Goal: Task Accomplishment & Management: Use online tool/utility

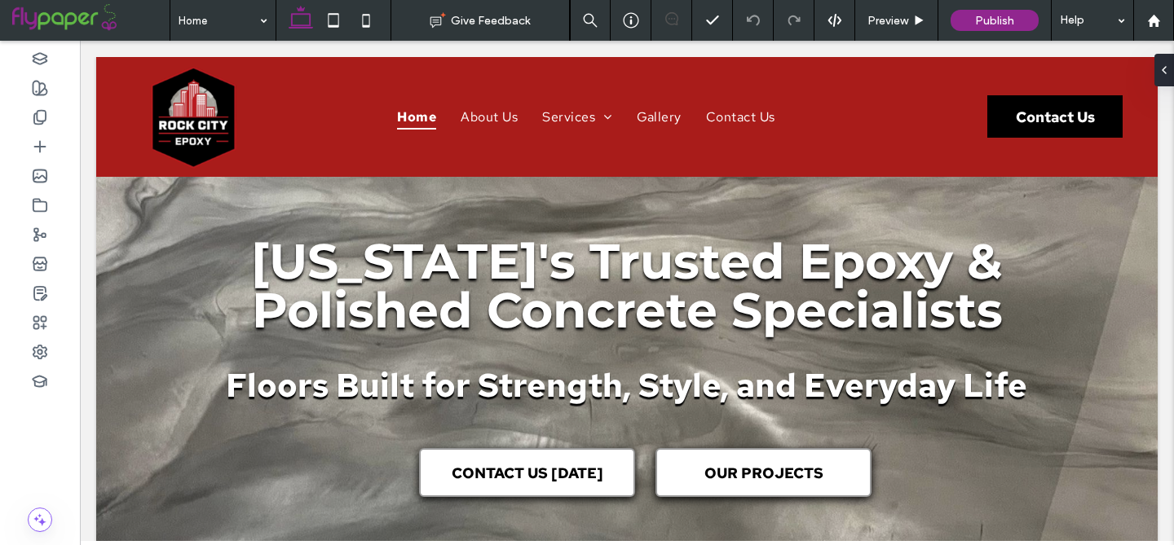
click at [69, 11] on span at bounding box center [90, 20] width 157 height 33
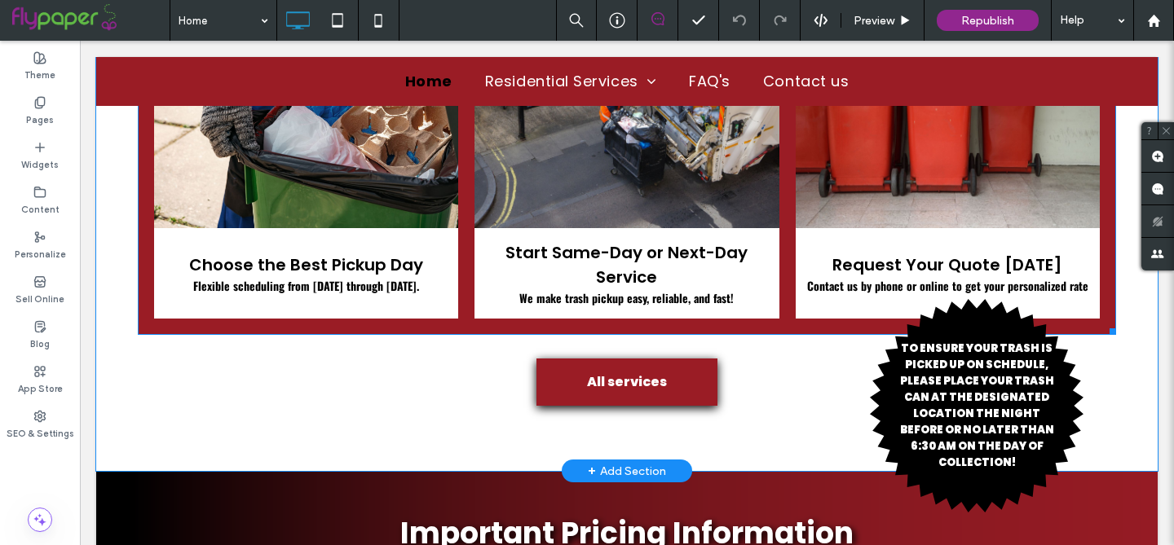
scroll to position [1973, 0]
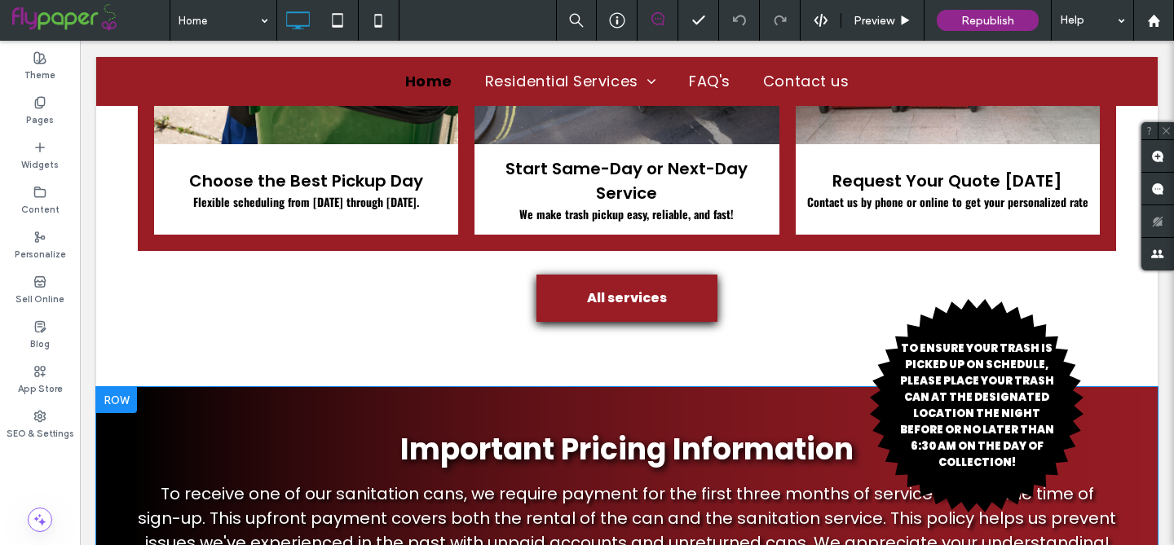
click at [296, 387] on div "Important Pricing Information To receive one of our sanitation cans, we require…" at bounding box center [627, 491] width 1062 height 209
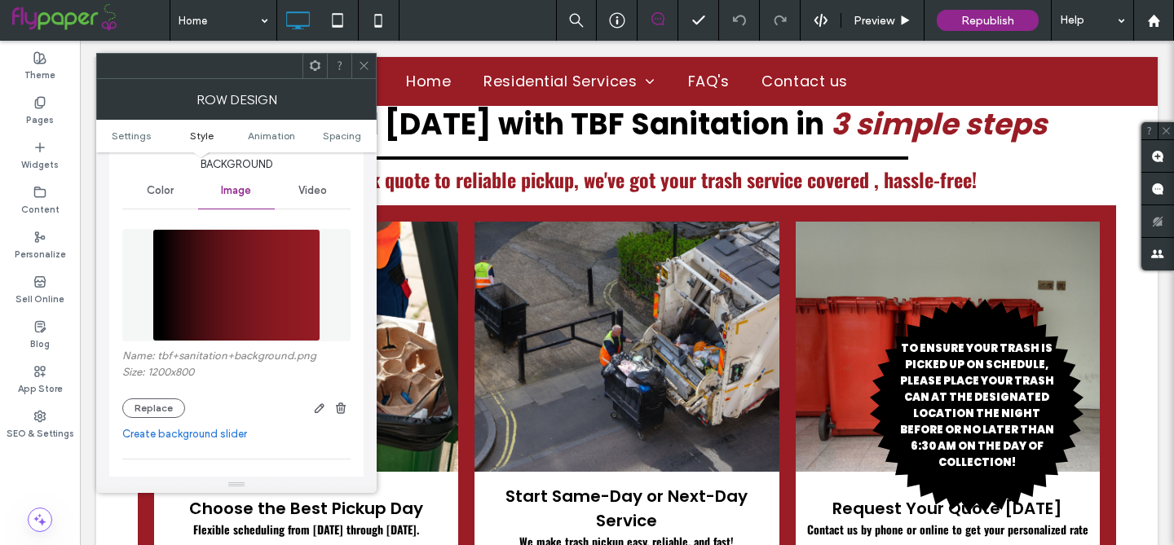
scroll to position [1633, 0]
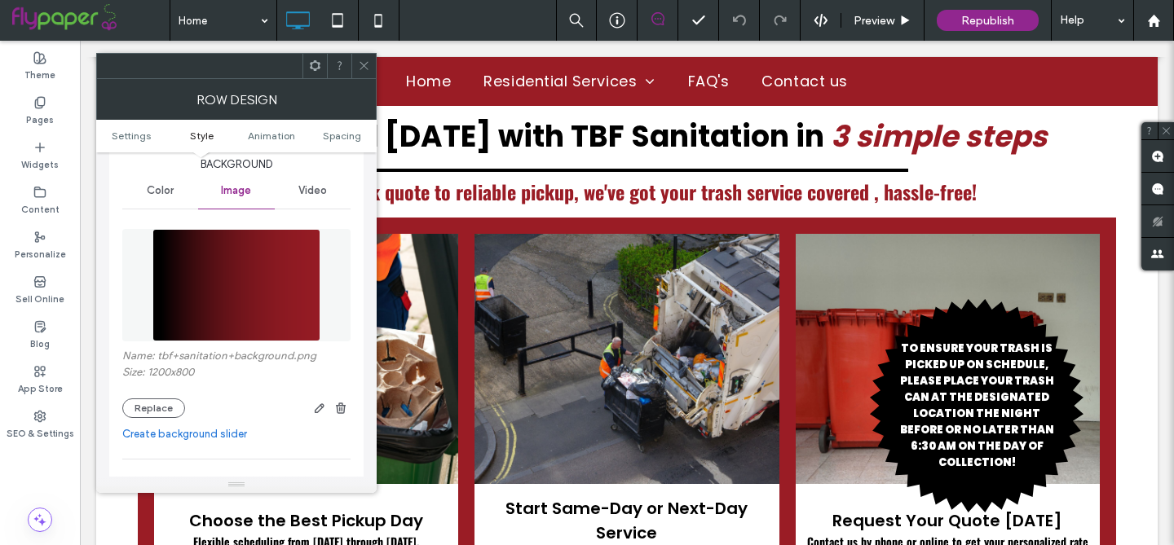
click at [368, 64] on icon at bounding box center [364, 66] width 12 height 12
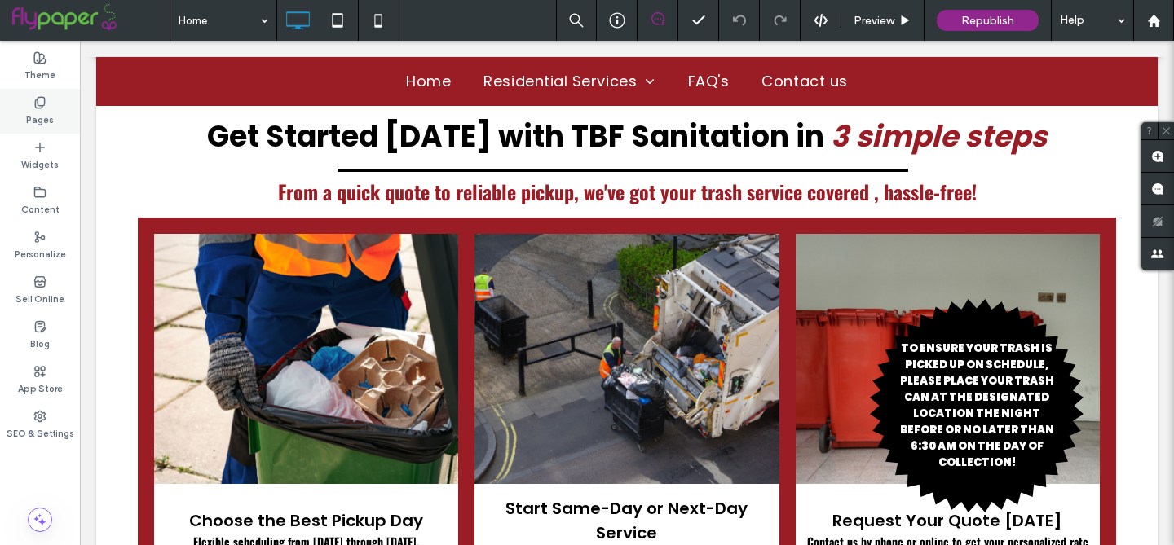
click at [39, 116] on label "Pages" at bounding box center [40, 118] width 28 height 18
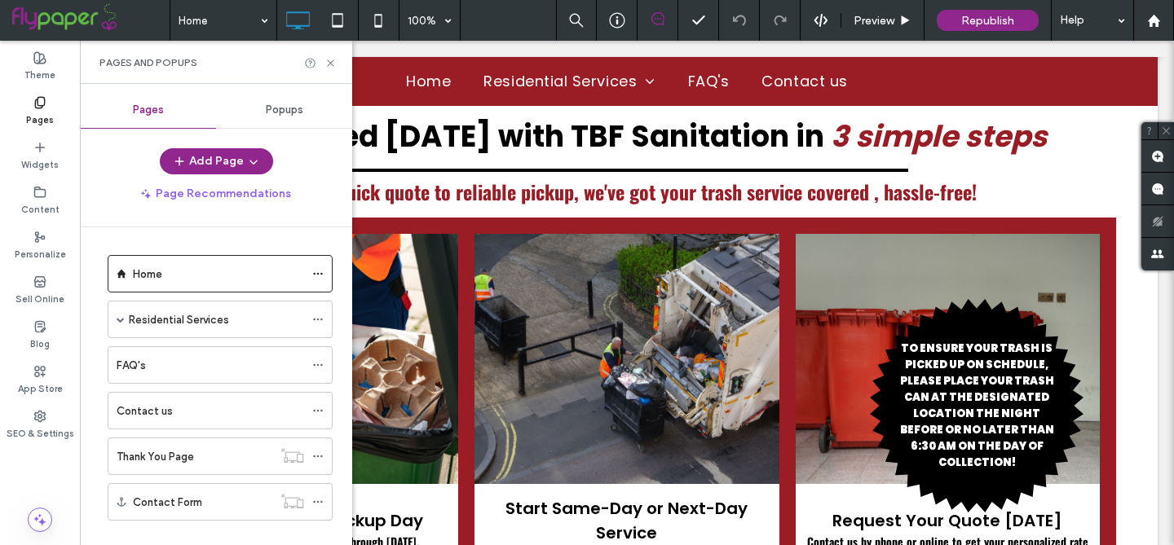
scroll to position [24, 0]
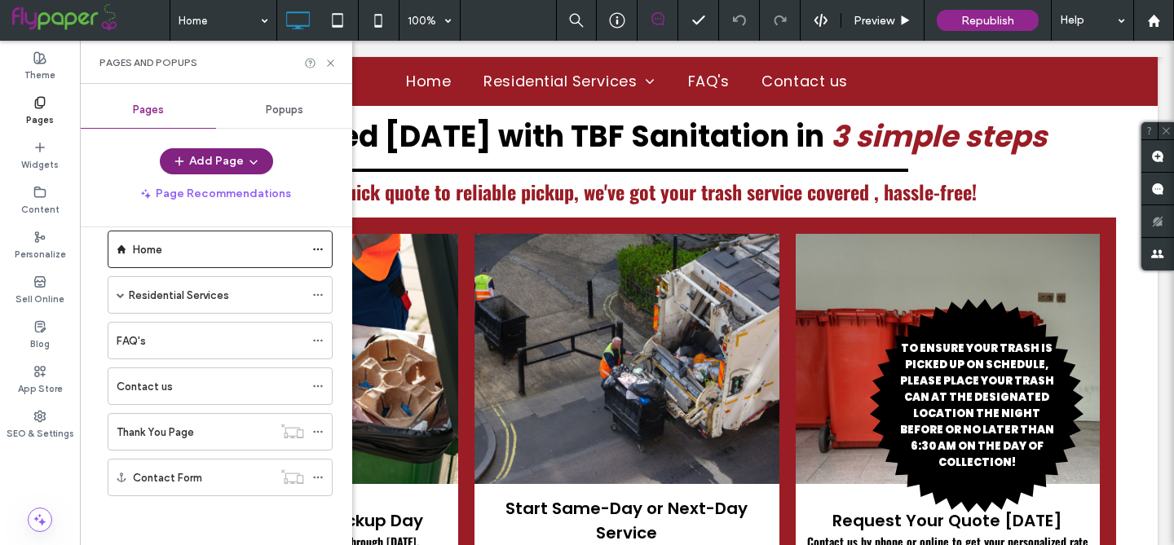
click at [214, 157] on button "Add Page" at bounding box center [216, 161] width 113 height 26
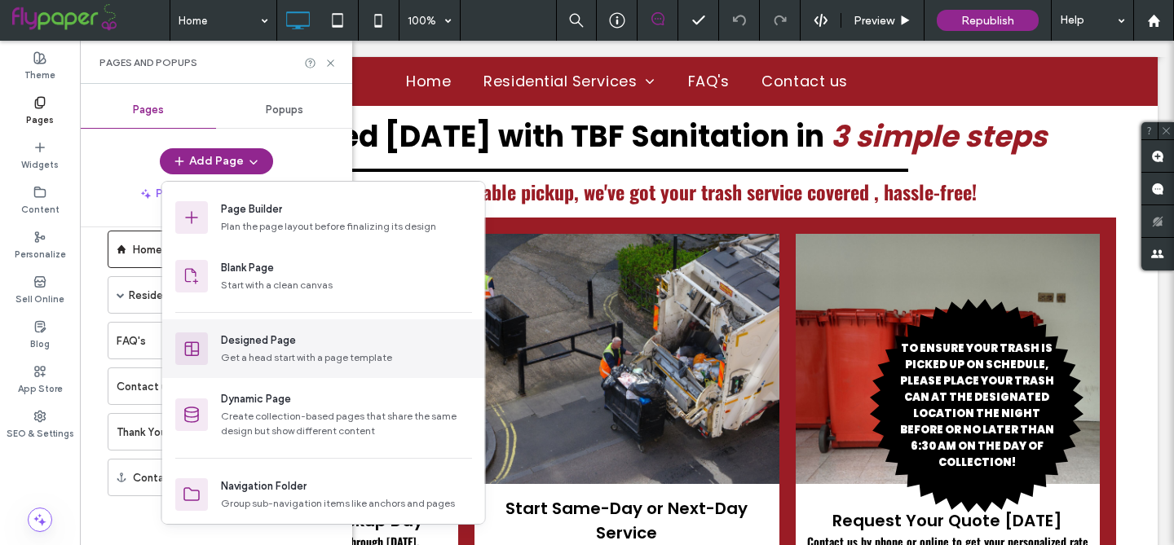
click at [226, 358] on div "Get a head start with a page template" at bounding box center [346, 358] width 251 height 15
